Goal: Download file/media

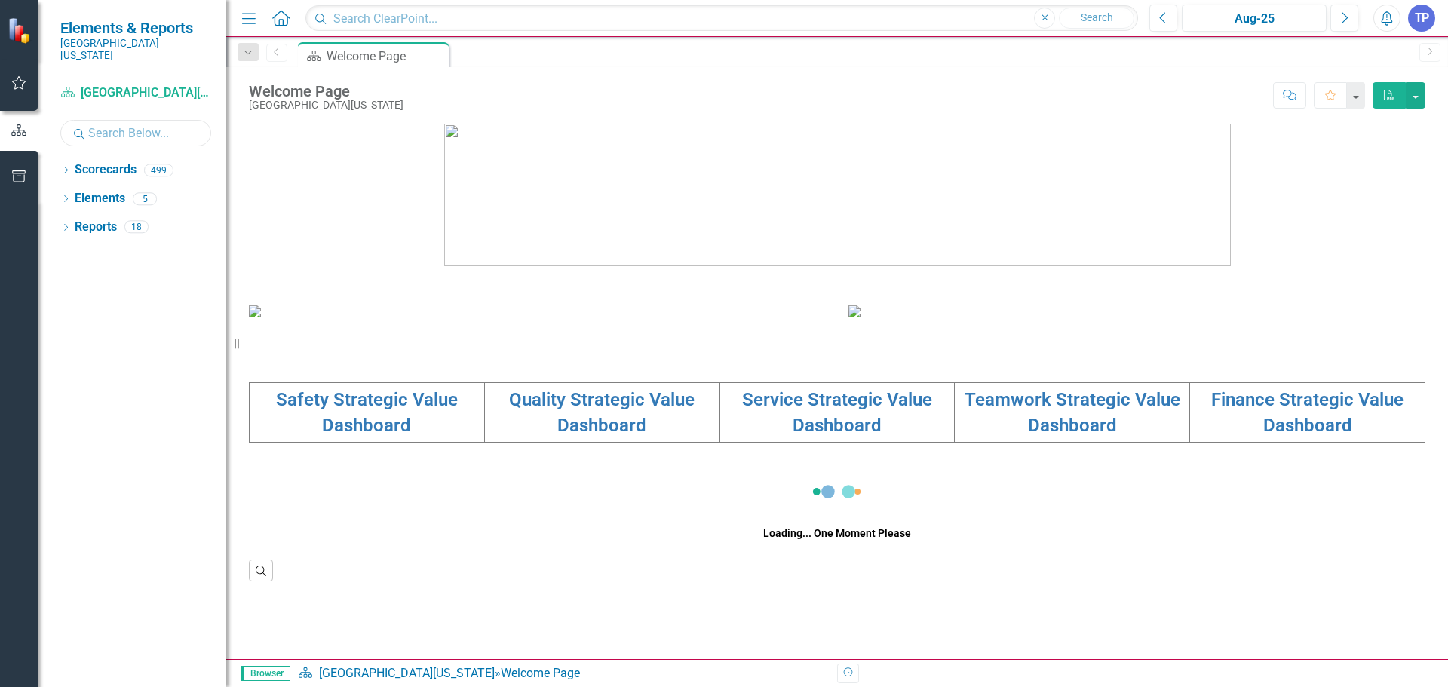
click at [119, 120] on input "text" at bounding box center [135, 133] width 151 height 26
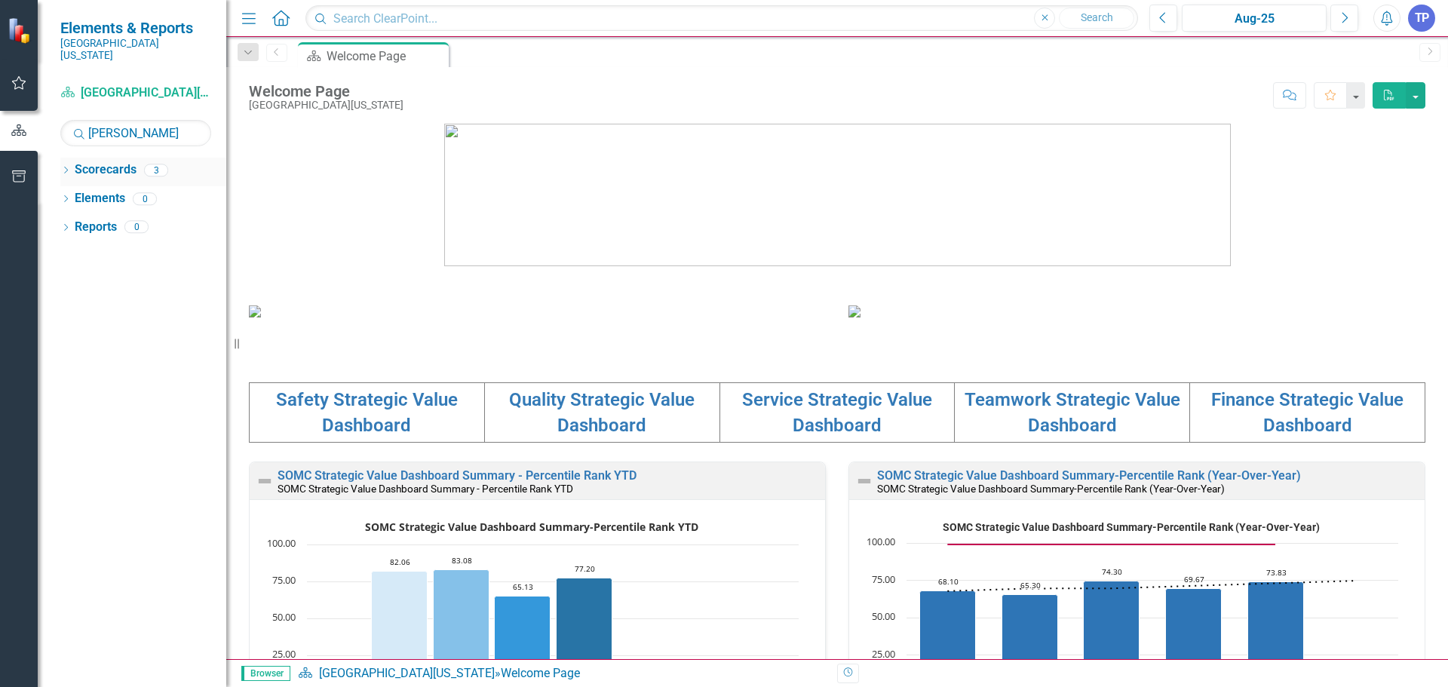
click at [117, 161] on link "Scorecards" at bounding box center [106, 169] width 62 height 17
click at [1345, 17] on icon "Next" at bounding box center [1344, 18] width 8 height 14
click at [68, 167] on icon "Dropdown" at bounding box center [65, 171] width 11 height 8
click at [167, 247] on link "[PERSON_NAME], [GEOGRAPHIC_DATA]" at bounding box center [169, 255] width 113 height 17
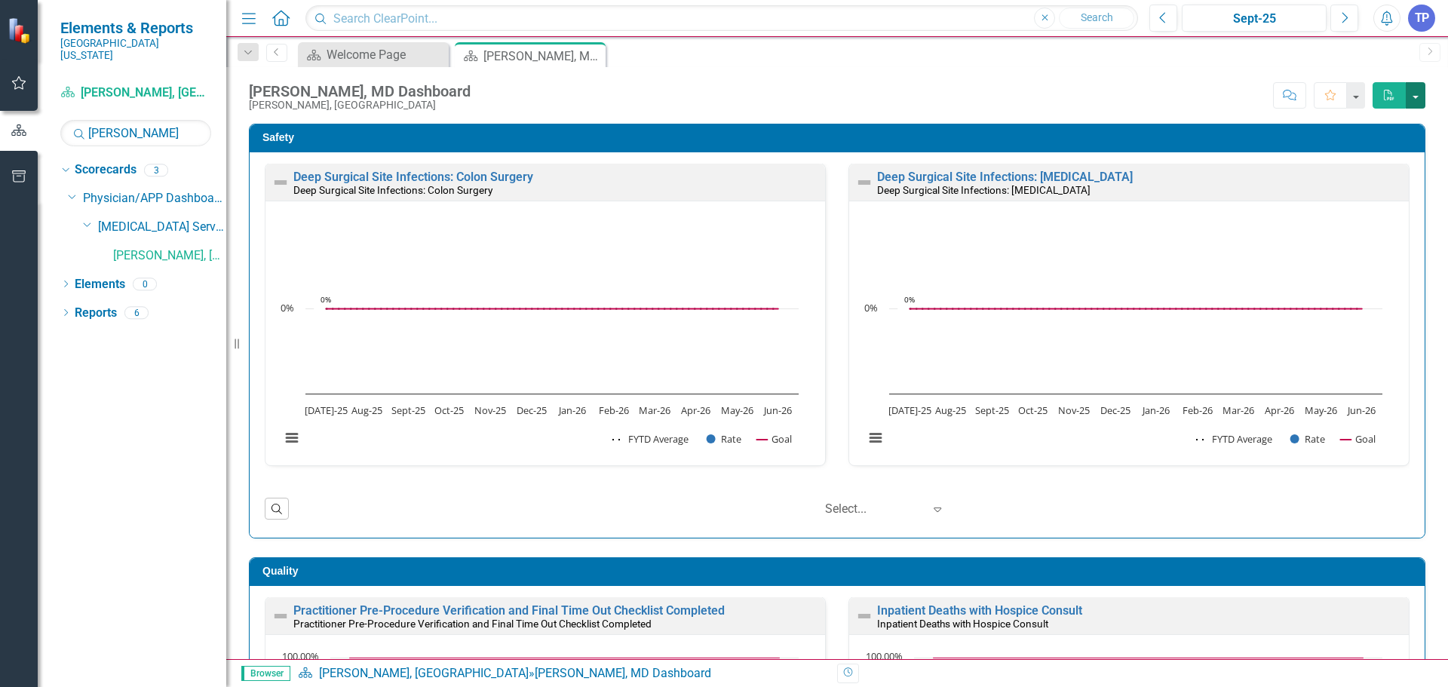
click at [1419, 100] on button "button" at bounding box center [1416, 95] width 20 height 26
click at [1394, 118] on link "PDF Export to PDF" at bounding box center [1364, 123] width 119 height 28
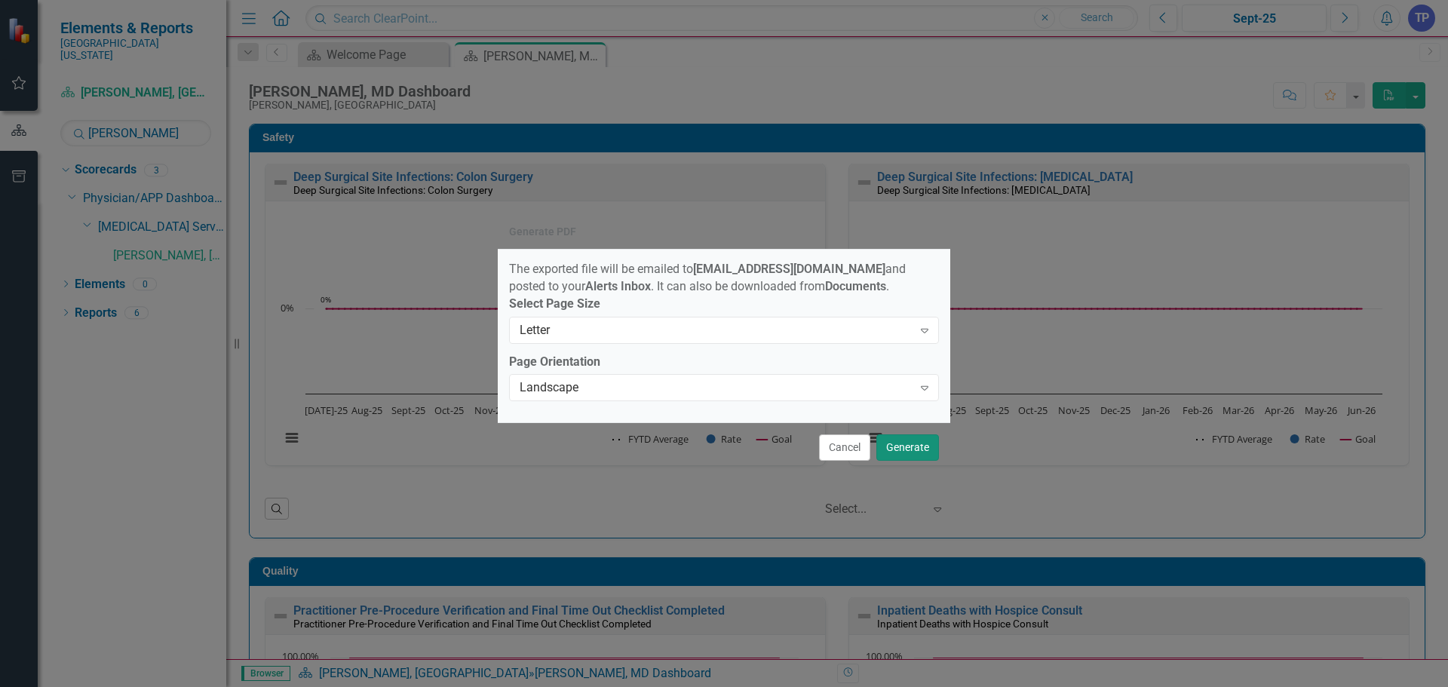
click at [905, 449] on button "Generate" at bounding box center [907, 447] width 63 height 26
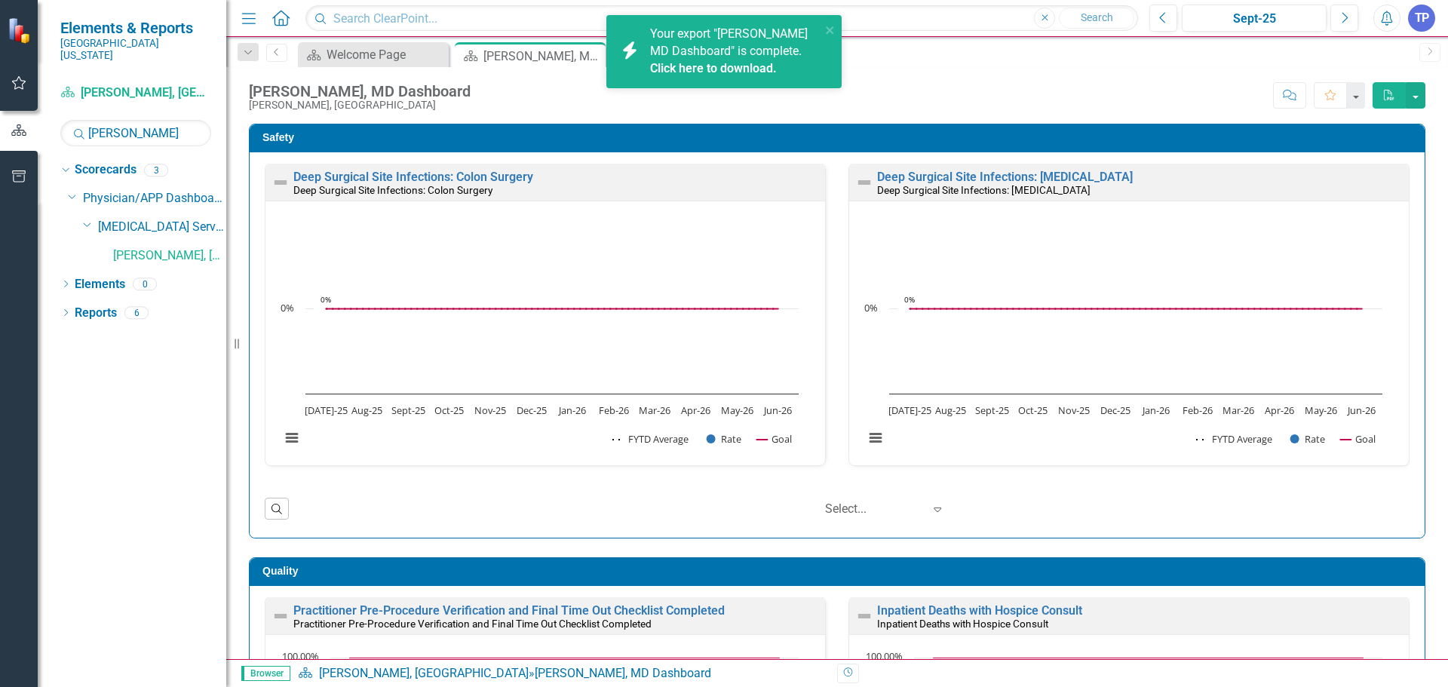
click at [743, 66] on link "Click here to download." at bounding box center [713, 68] width 127 height 14
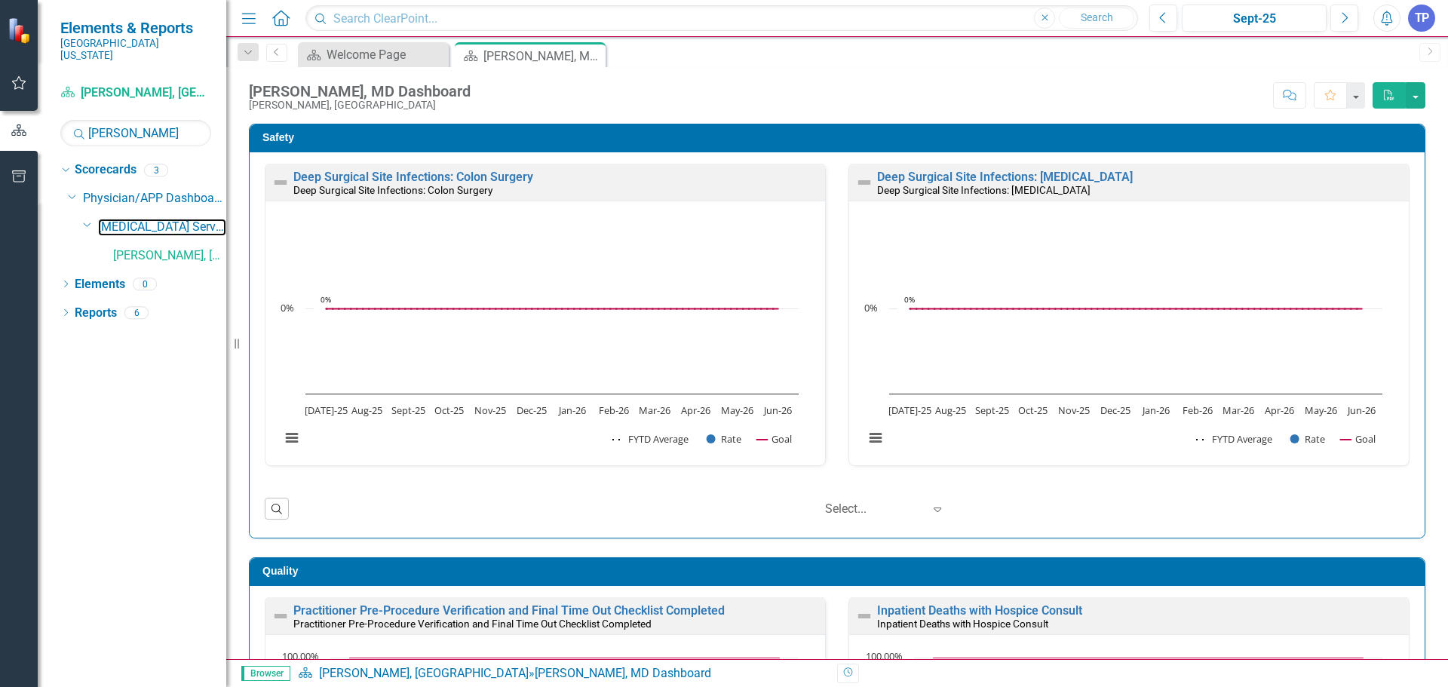
drag, startPoint x: 138, startPoint y: 216, endPoint x: 150, endPoint y: 125, distance: 92.0
click at [138, 219] on link "[MEDICAL_DATA] Services" at bounding box center [162, 227] width 128 height 17
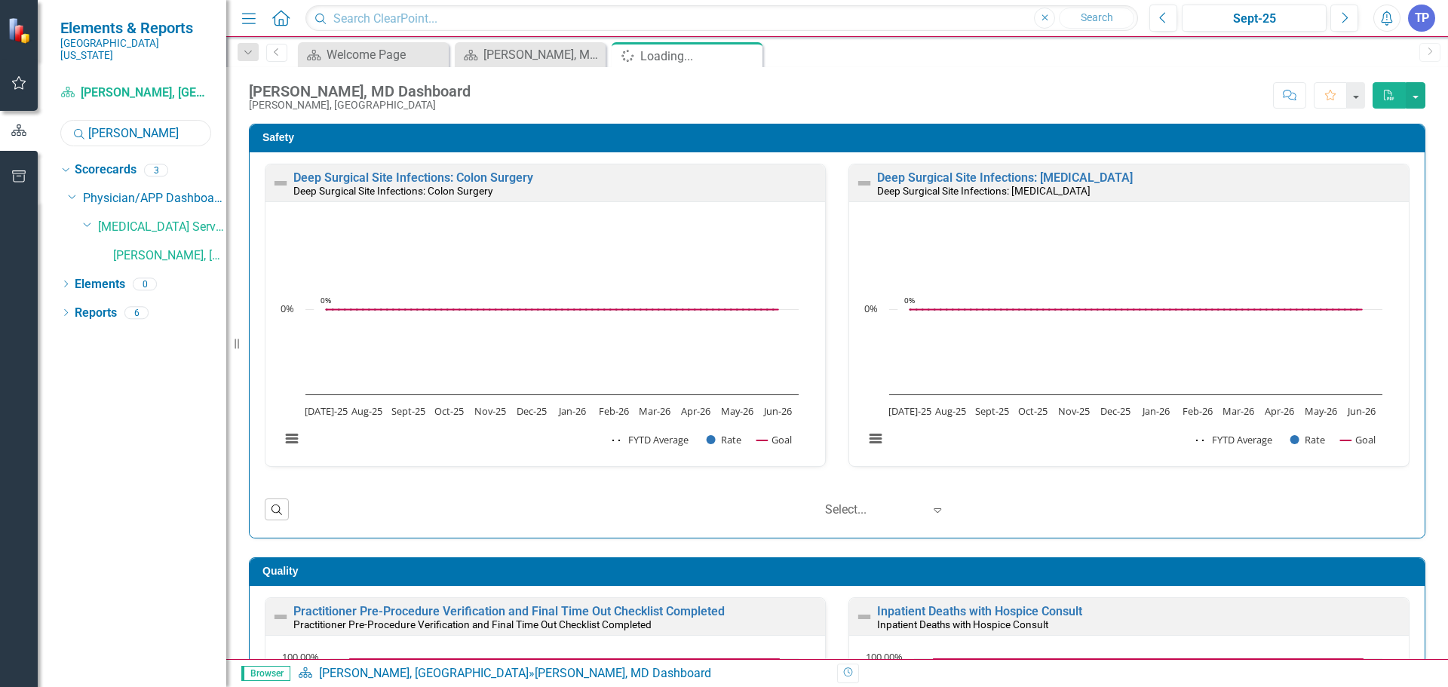
click at [152, 122] on input "[PERSON_NAME]" at bounding box center [135, 133] width 151 height 26
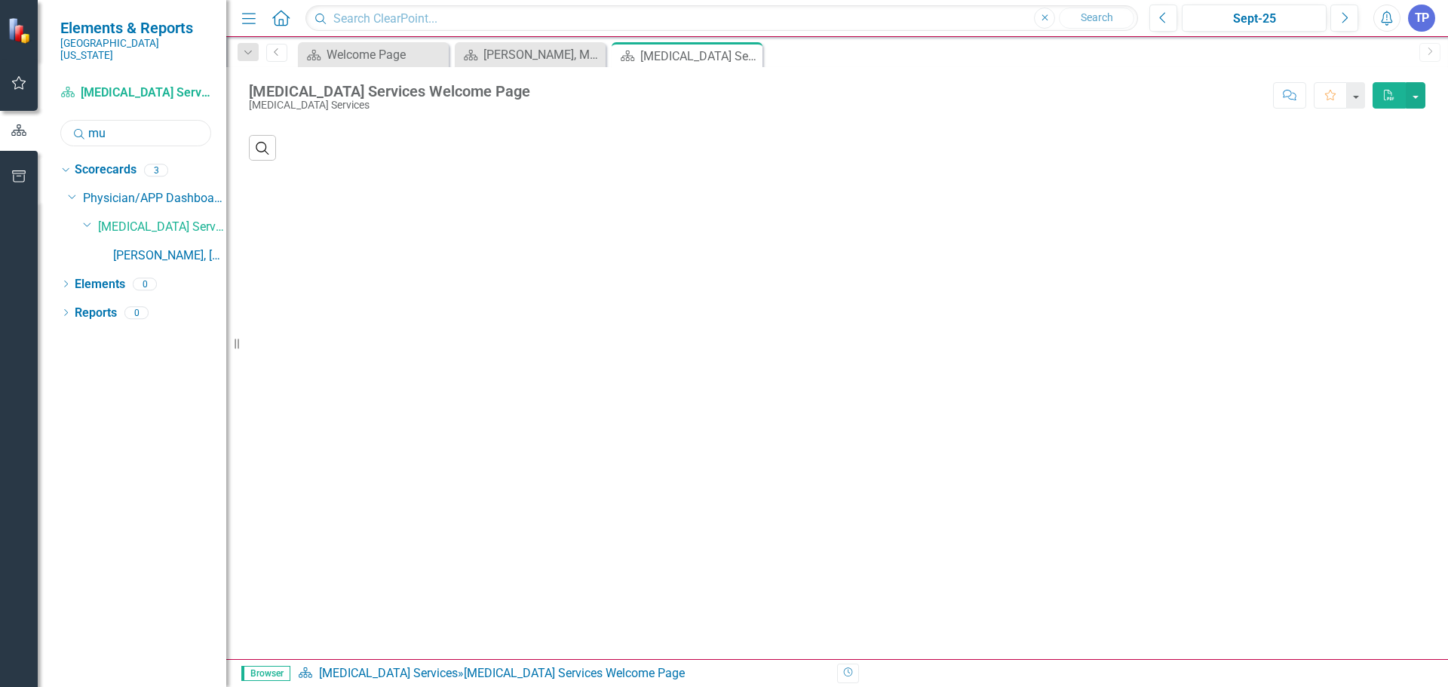
type input "m"
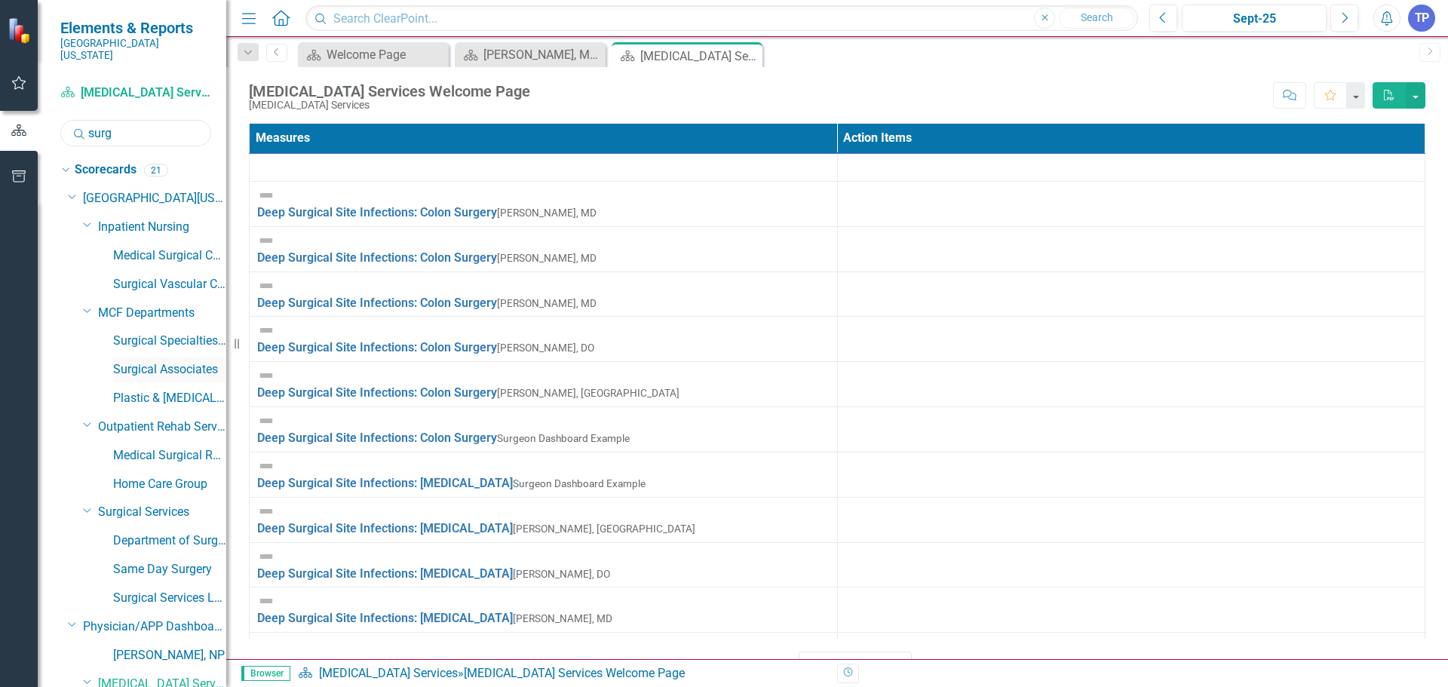
type input "surg"
click at [173, 361] on link "Surgical Associates" at bounding box center [169, 369] width 113 height 17
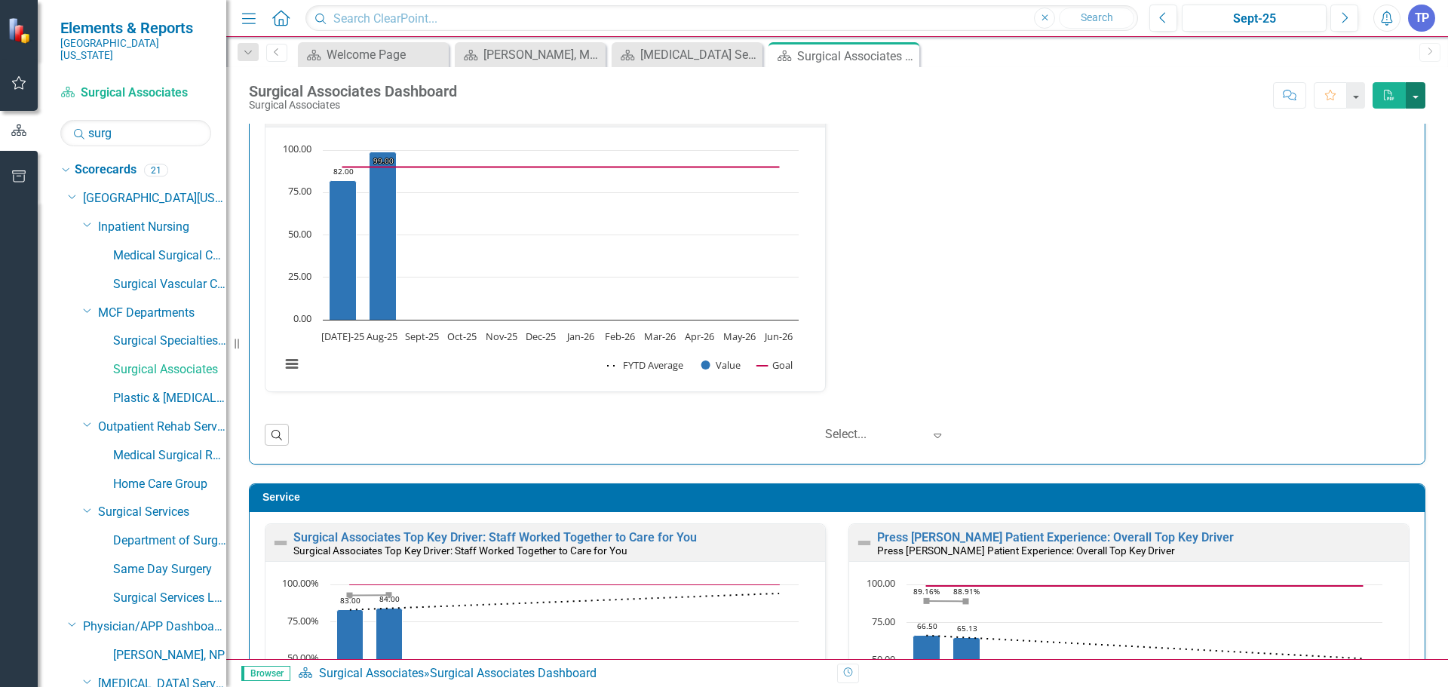
click at [1418, 95] on button "button" at bounding box center [1416, 95] width 20 height 26
click at [1391, 118] on link "PDF Export to PDF" at bounding box center [1364, 123] width 119 height 28
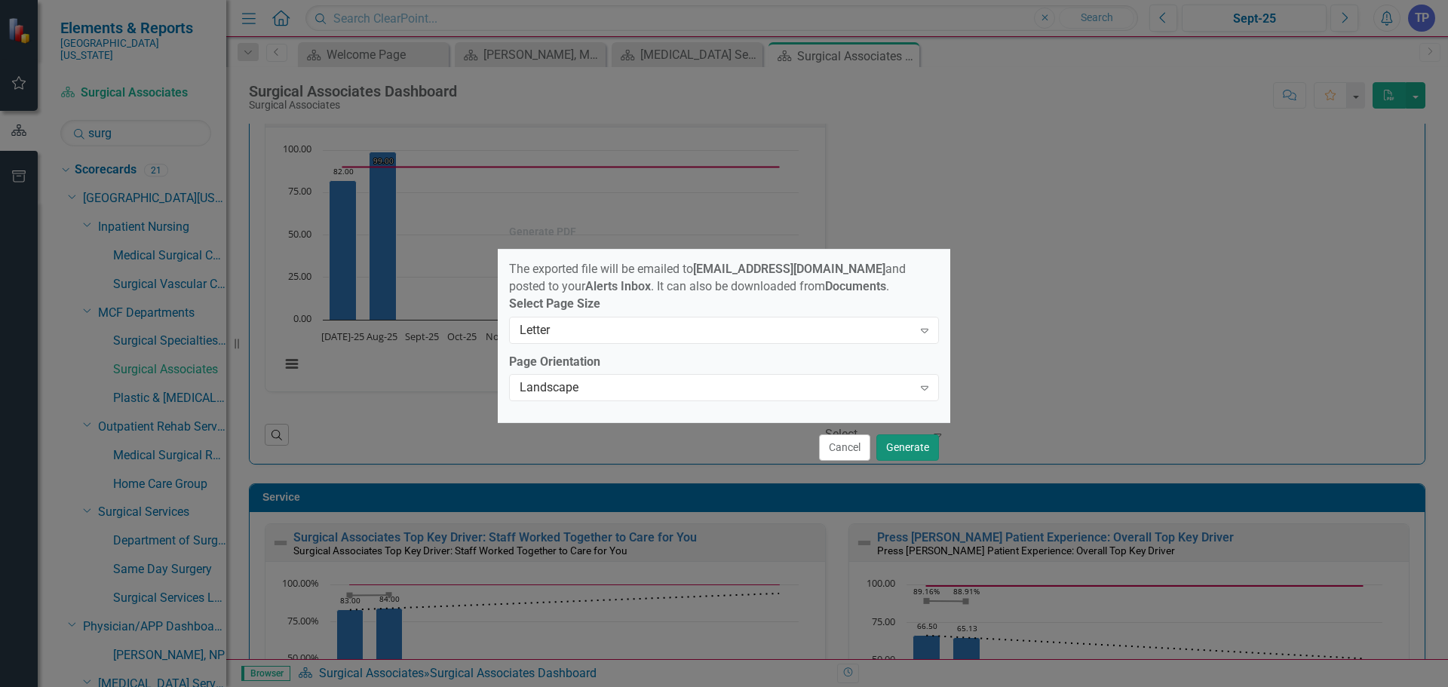
click at [920, 447] on button "Generate" at bounding box center [907, 447] width 63 height 26
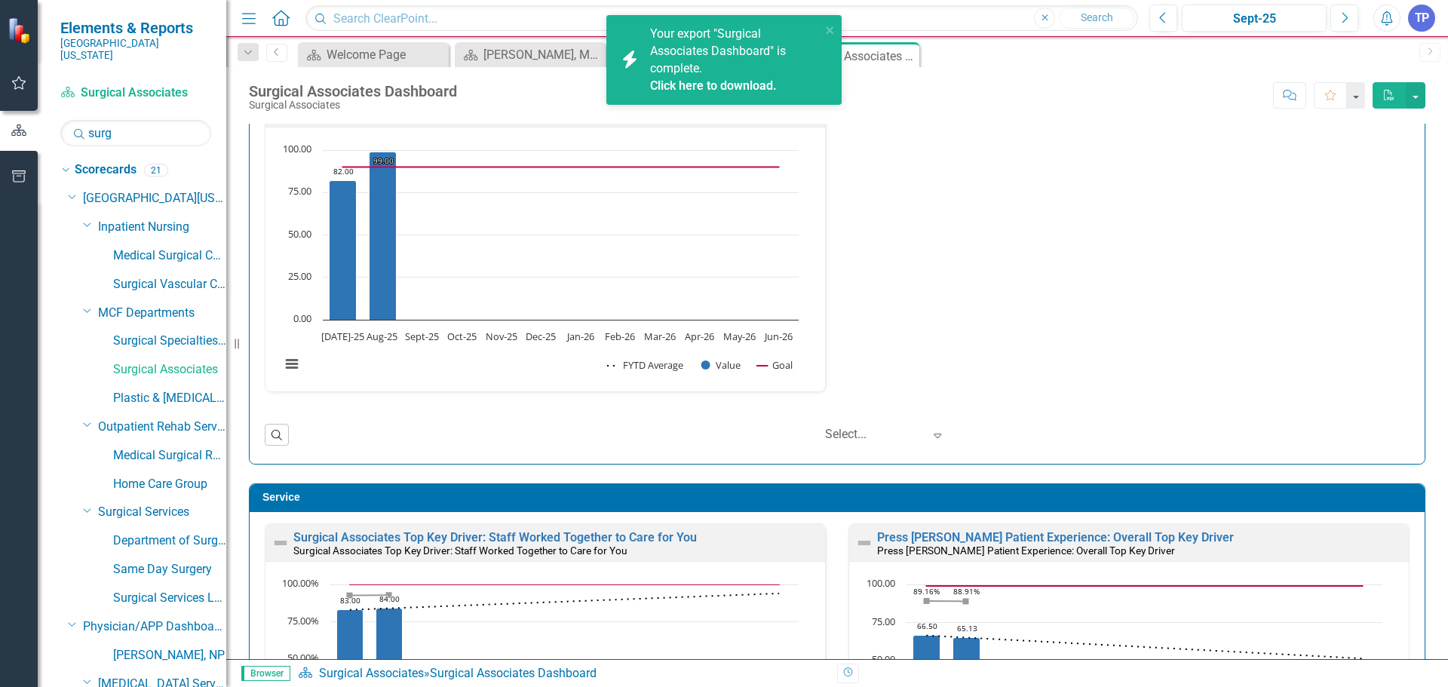
click at [744, 81] on link "Click here to download." at bounding box center [713, 85] width 127 height 14
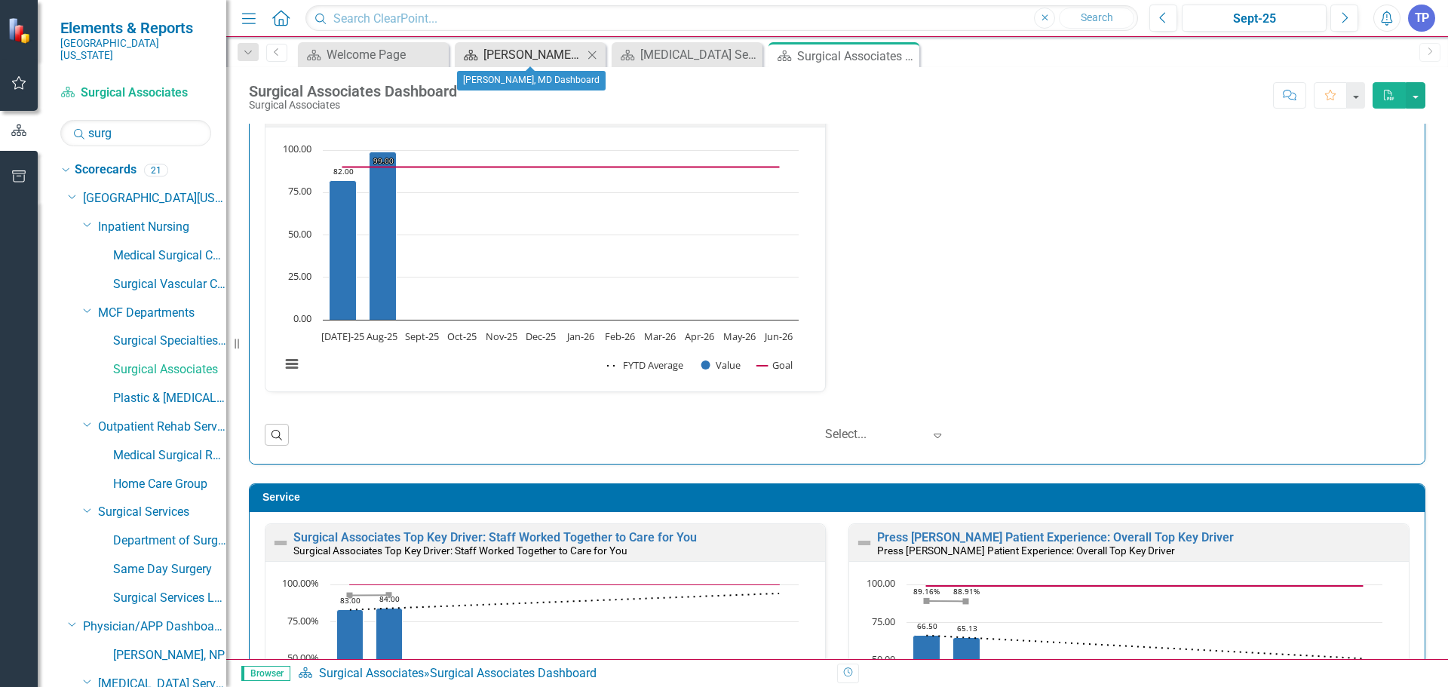
click at [540, 56] on div "[PERSON_NAME], MD Dashboard" at bounding box center [533, 54] width 100 height 19
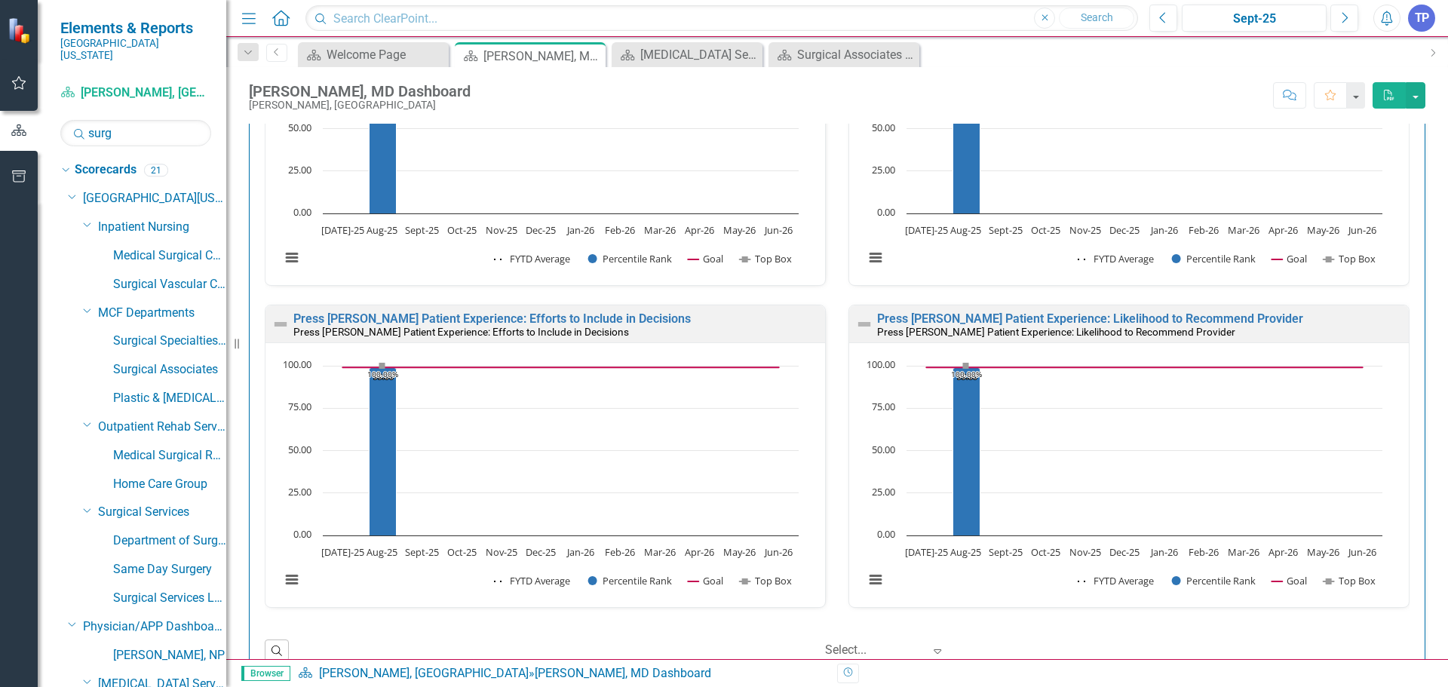
scroll to position [1056, 0]
